Goal: Information Seeking & Learning: Find specific fact

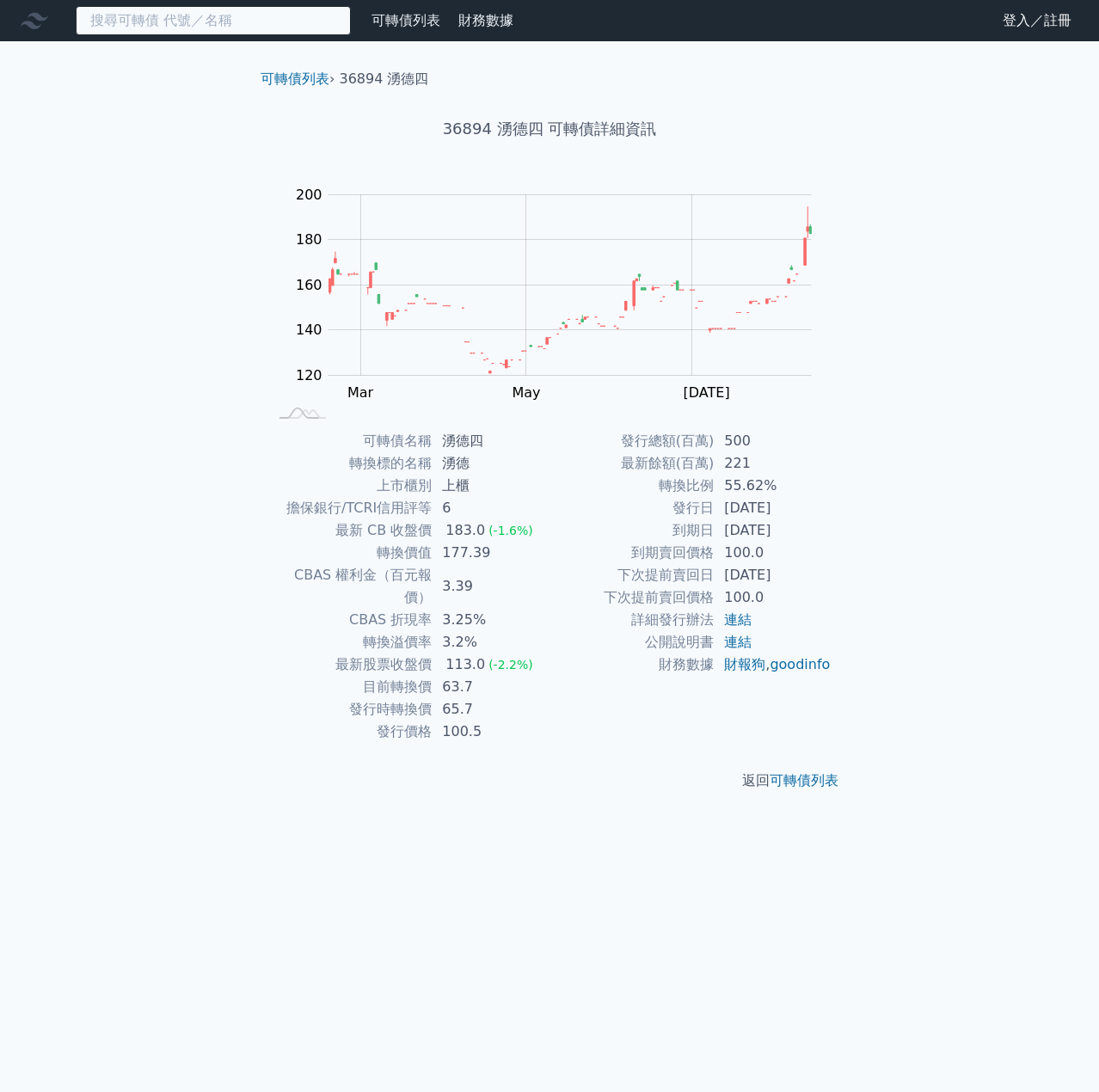
click at [201, 22] on input at bounding box center [213, 20] width 275 height 30
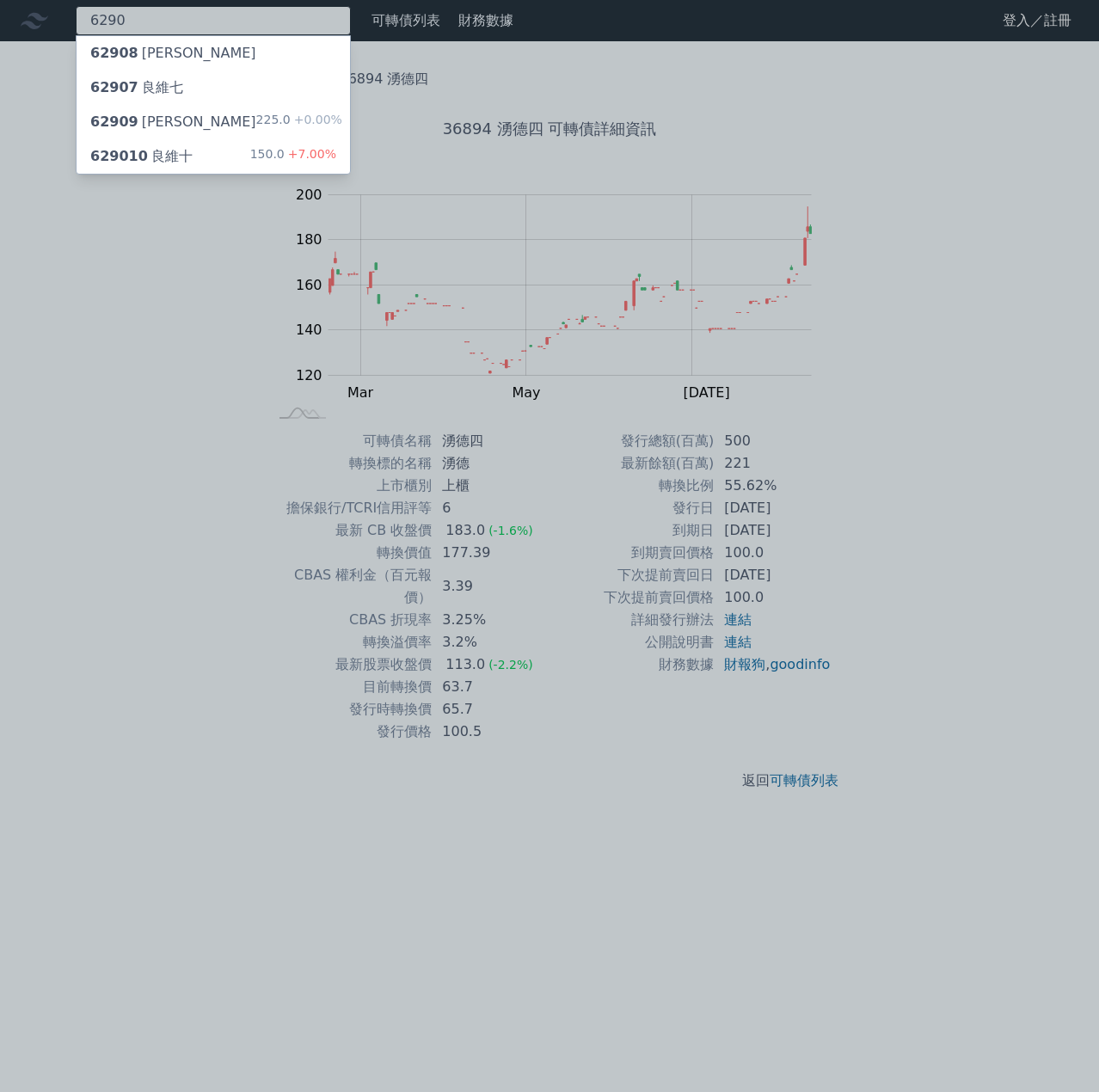
type input "6290"
click at [175, 161] on div "629010 良維十" at bounding box center [141, 157] width 103 height 21
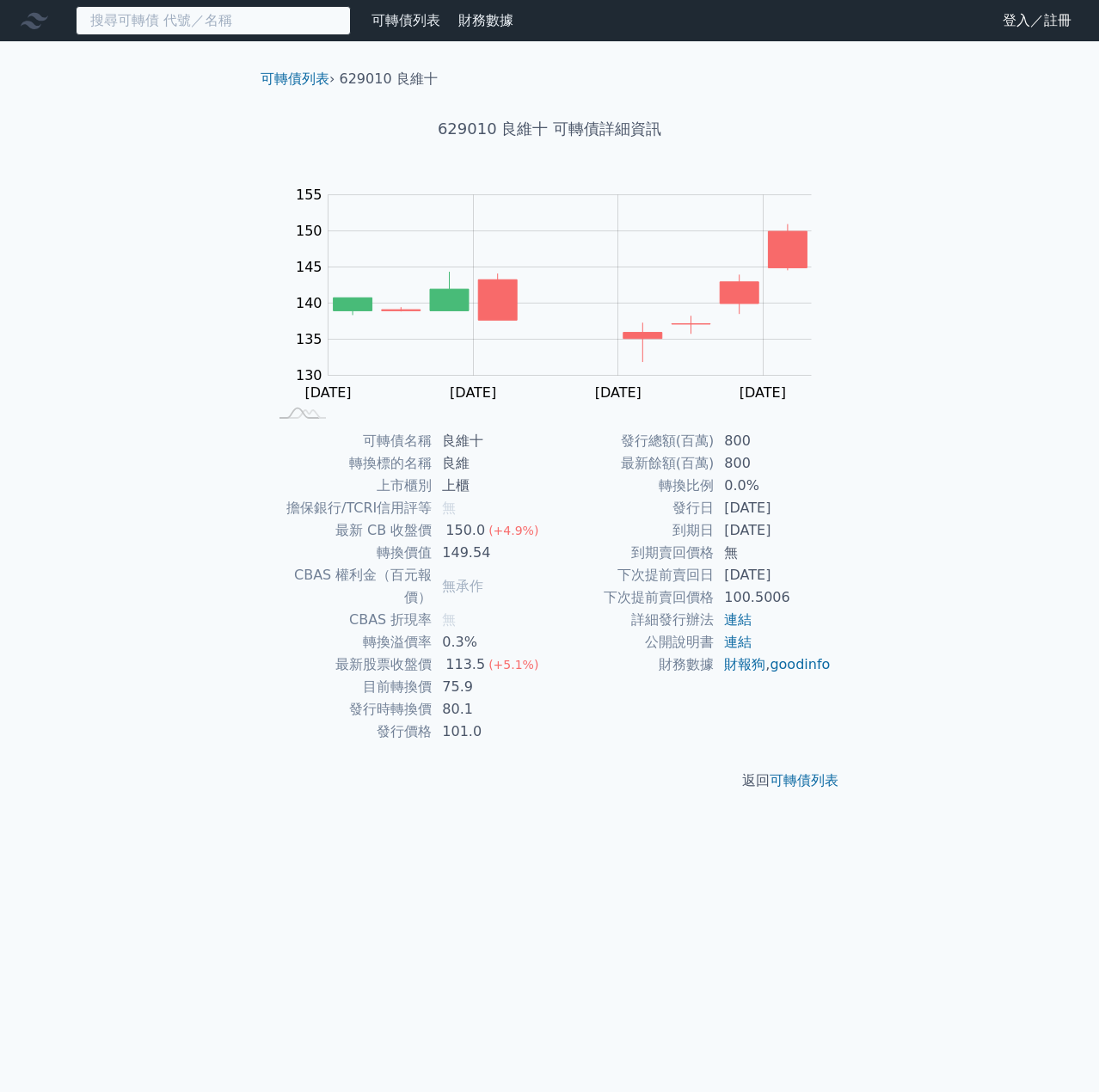
click at [132, 20] on input at bounding box center [213, 20] width 275 height 30
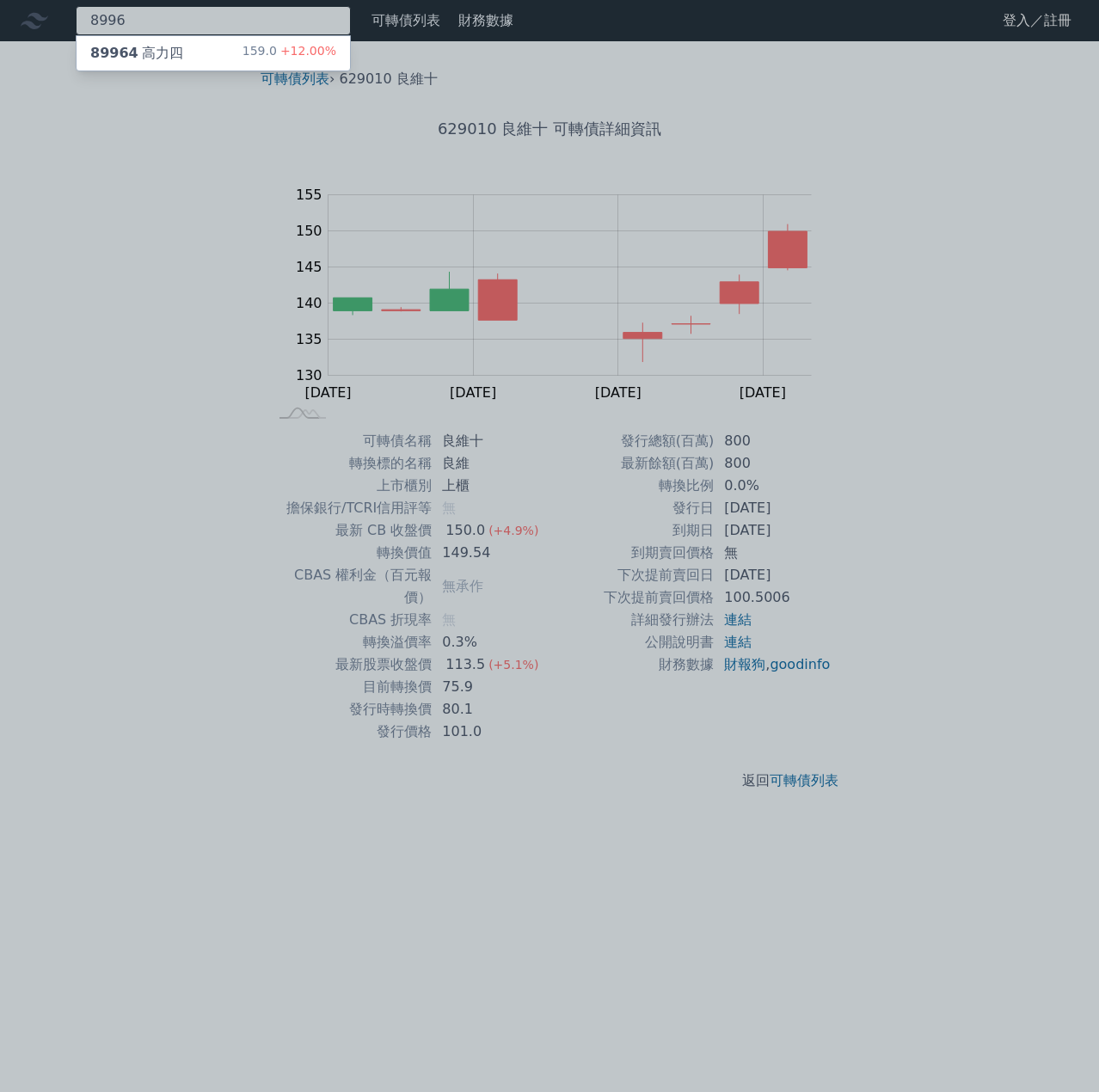
type input "8996"
click at [147, 45] on div "89964 高力四" at bounding box center [136, 54] width 93 height 21
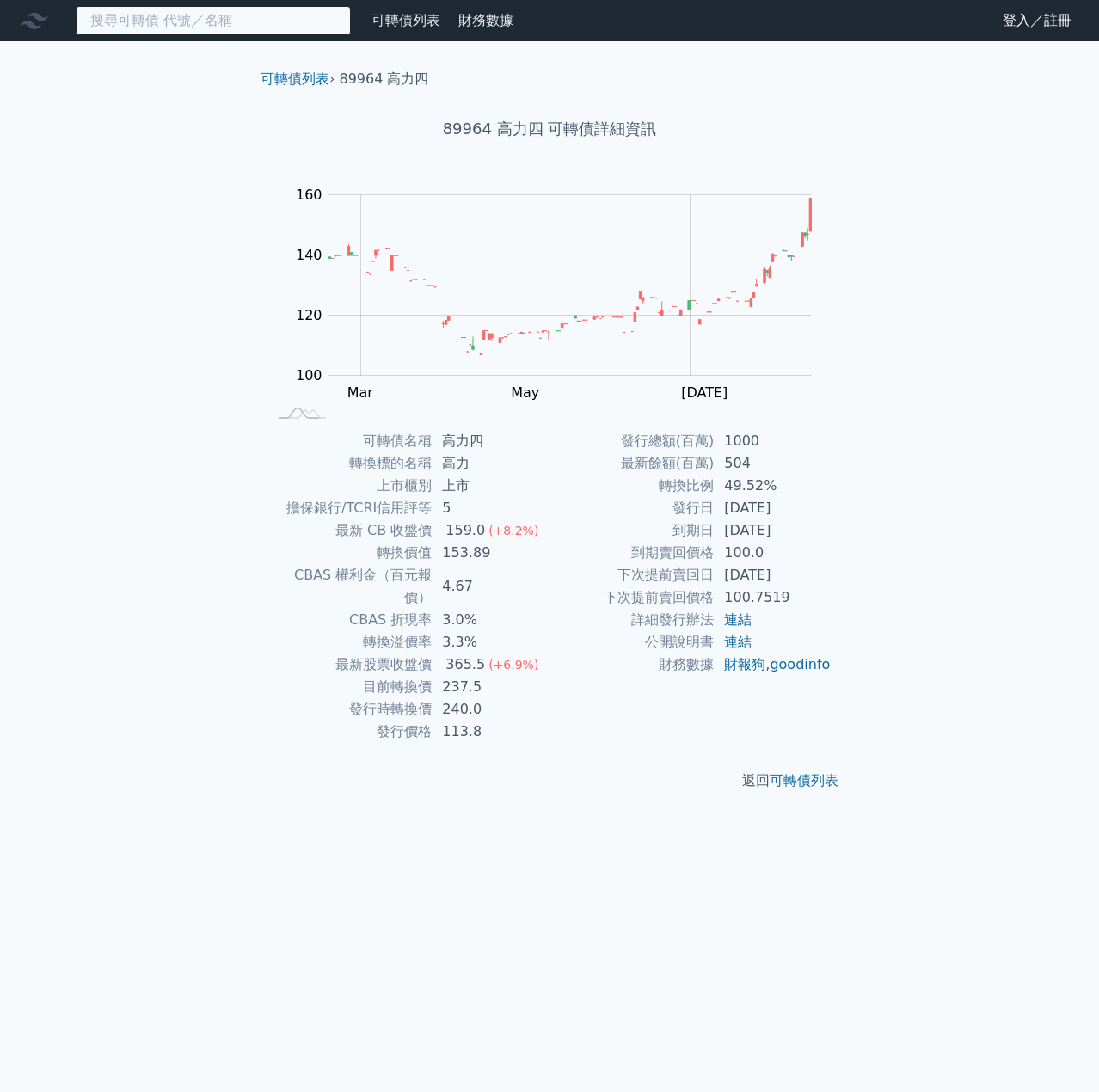
click at [149, 22] on input at bounding box center [213, 20] width 275 height 30
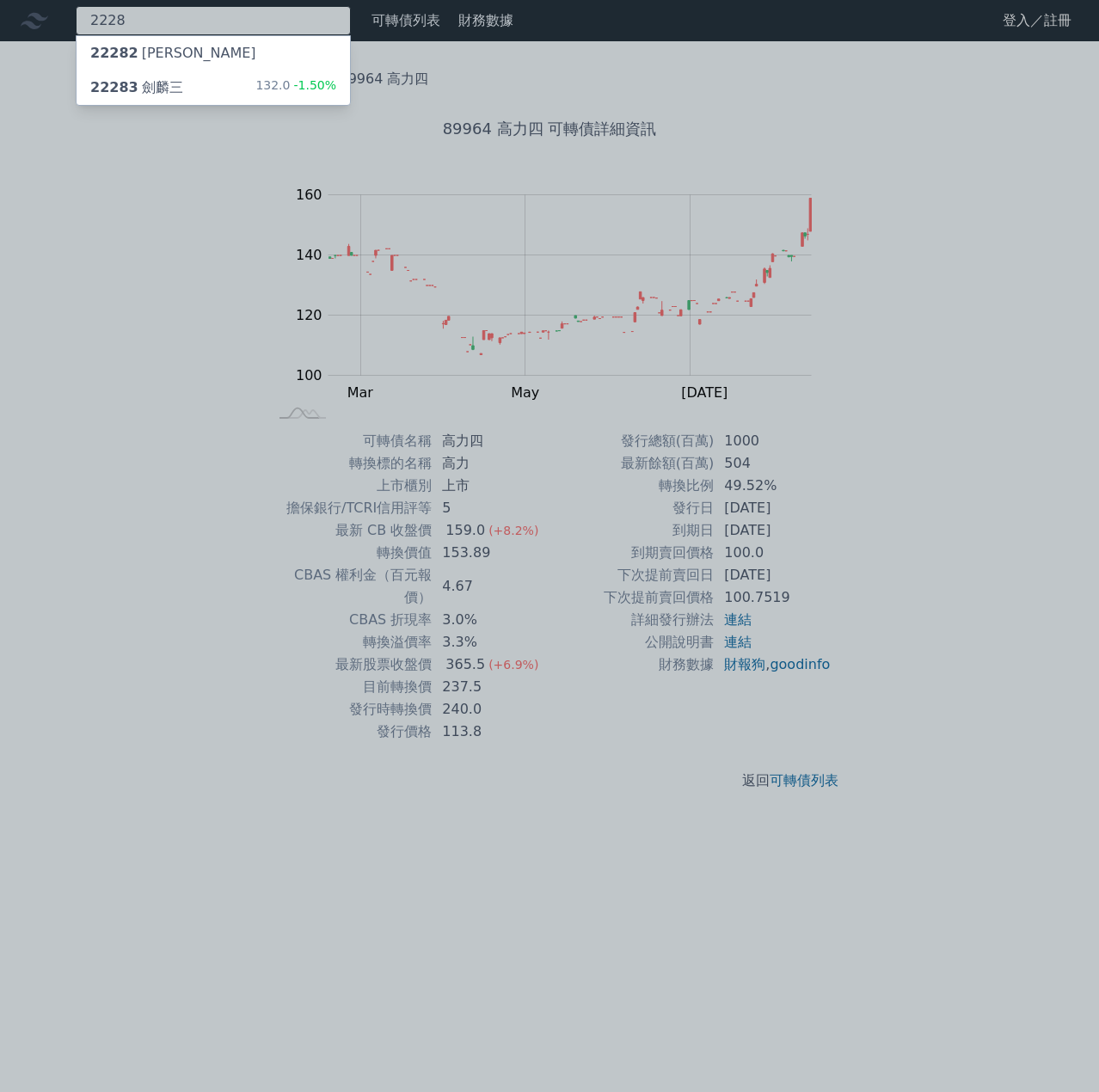
type input "2228"
click at [139, 84] on div "22283 [PERSON_NAME]" at bounding box center [136, 88] width 93 height 21
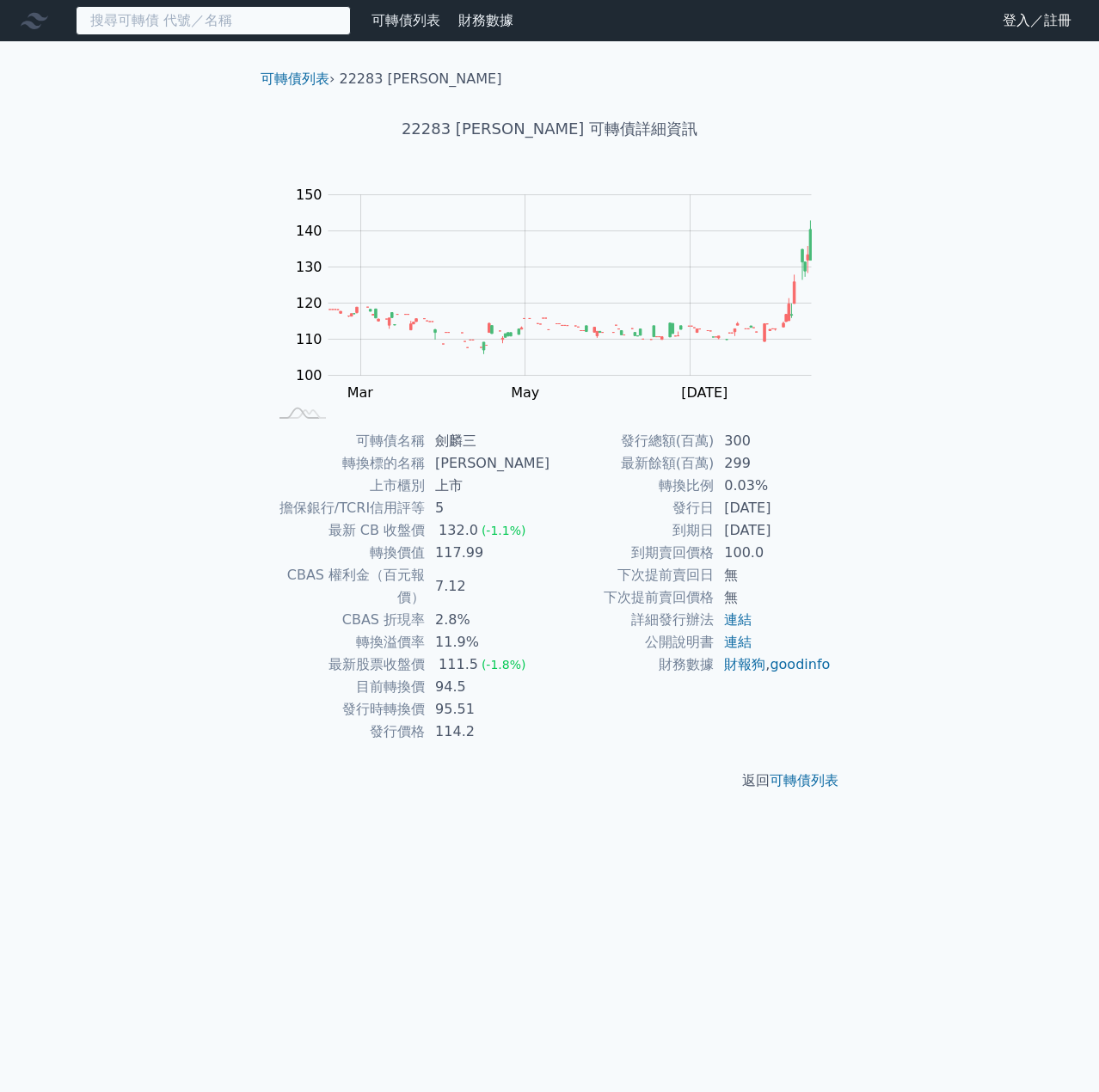
click at [117, 19] on input at bounding box center [213, 20] width 275 height 30
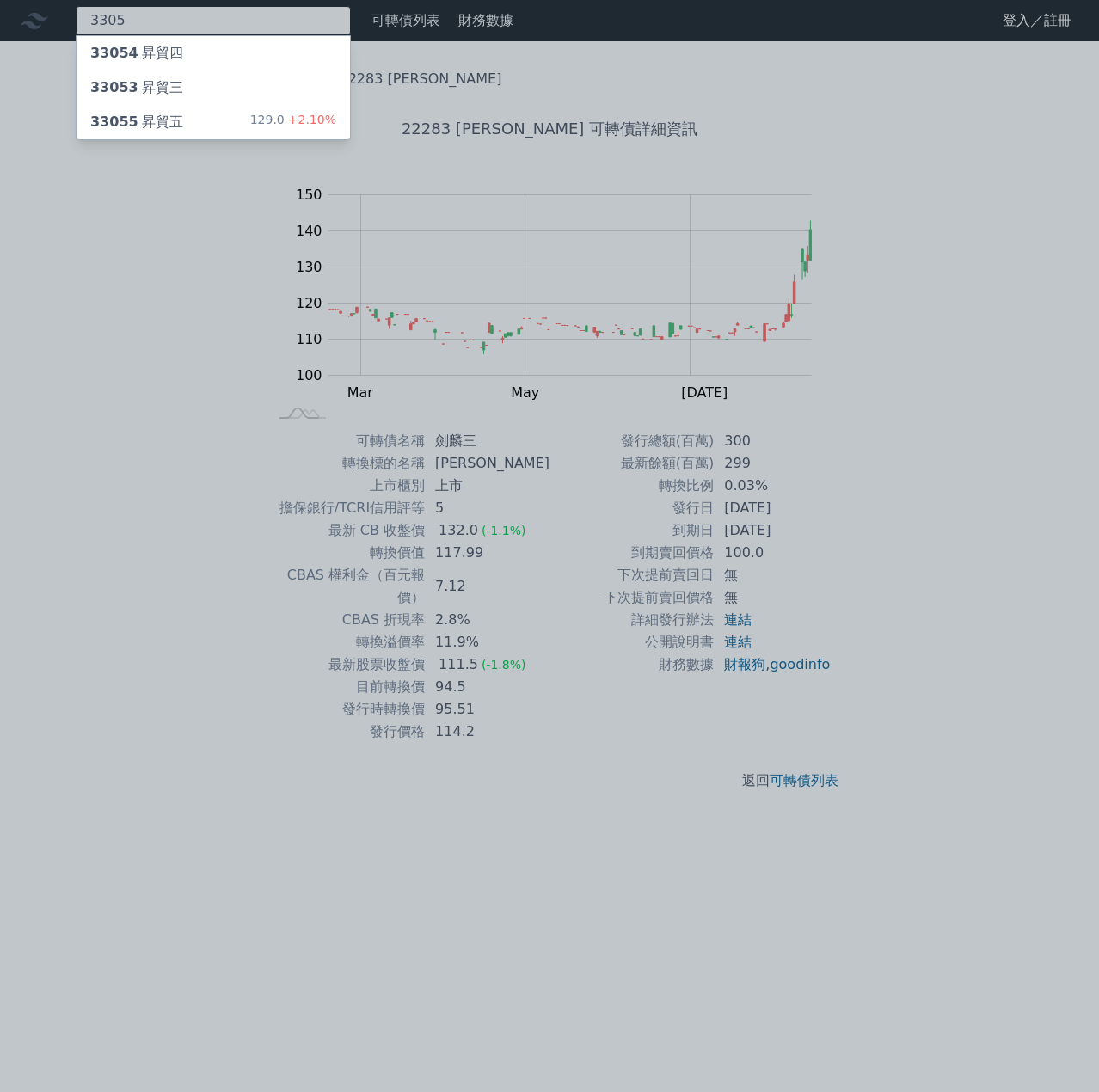
type input "3305"
click at [163, 126] on div "33055 昇貿五" at bounding box center [136, 123] width 93 height 21
